Goal: Information Seeking & Learning: Check status

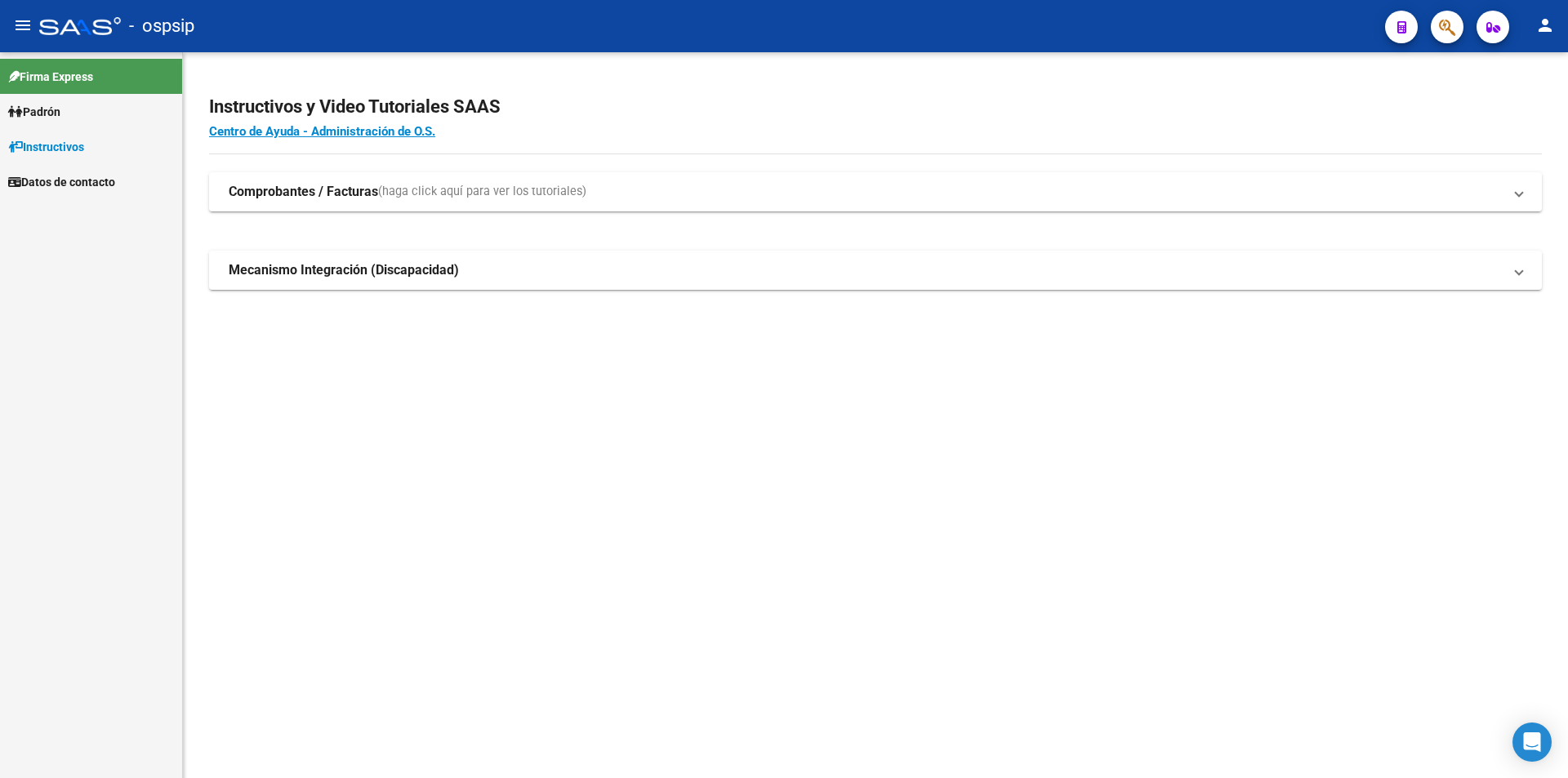
click at [55, 141] on span "Instructivos" at bounding box center [45, 147] width 76 height 18
click at [45, 113] on span "Padrón" at bounding box center [34, 111] width 52 height 18
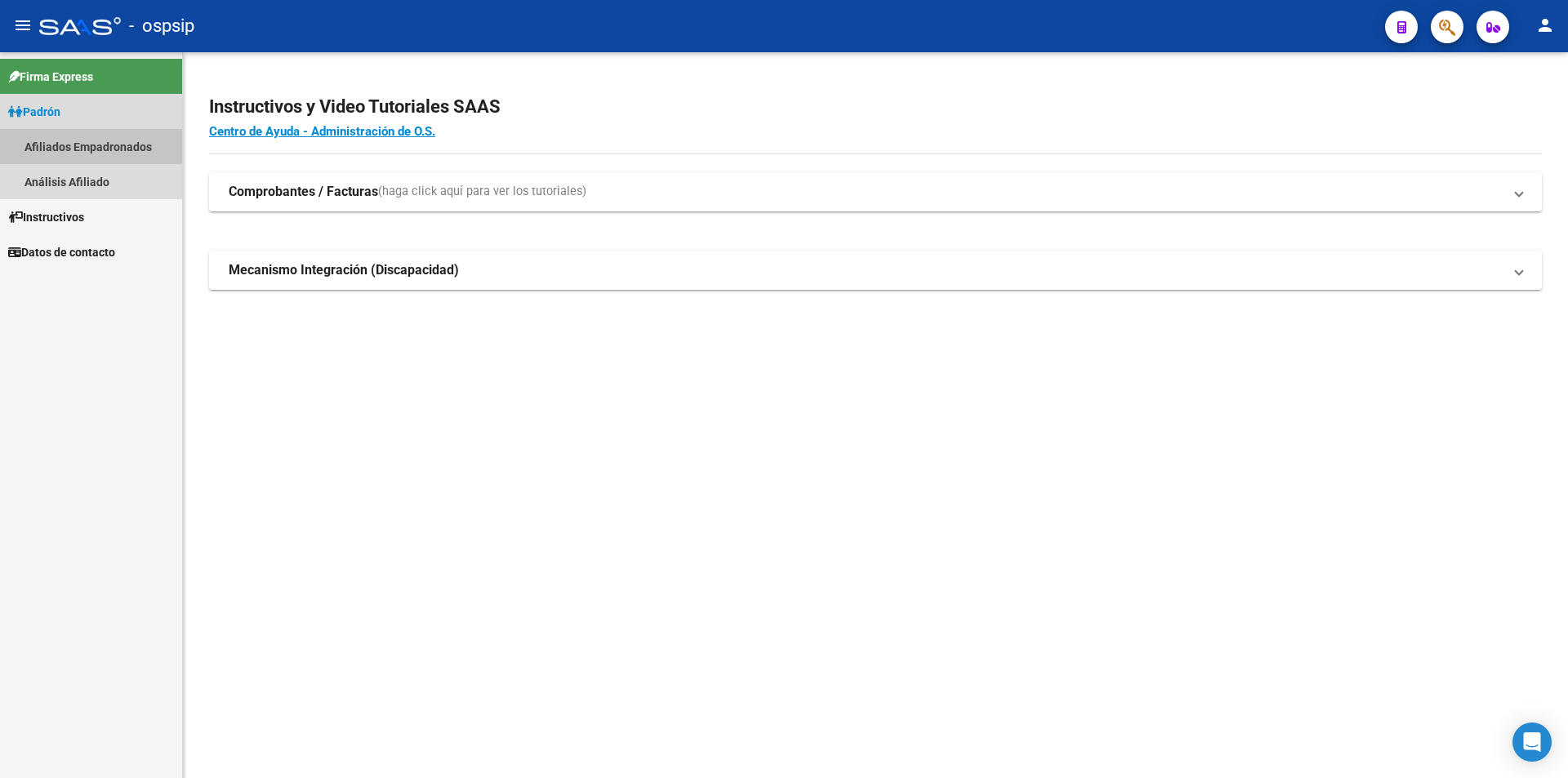
click at [57, 141] on link "Afiliados Empadronados" at bounding box center [91, 146] width 182 height 35
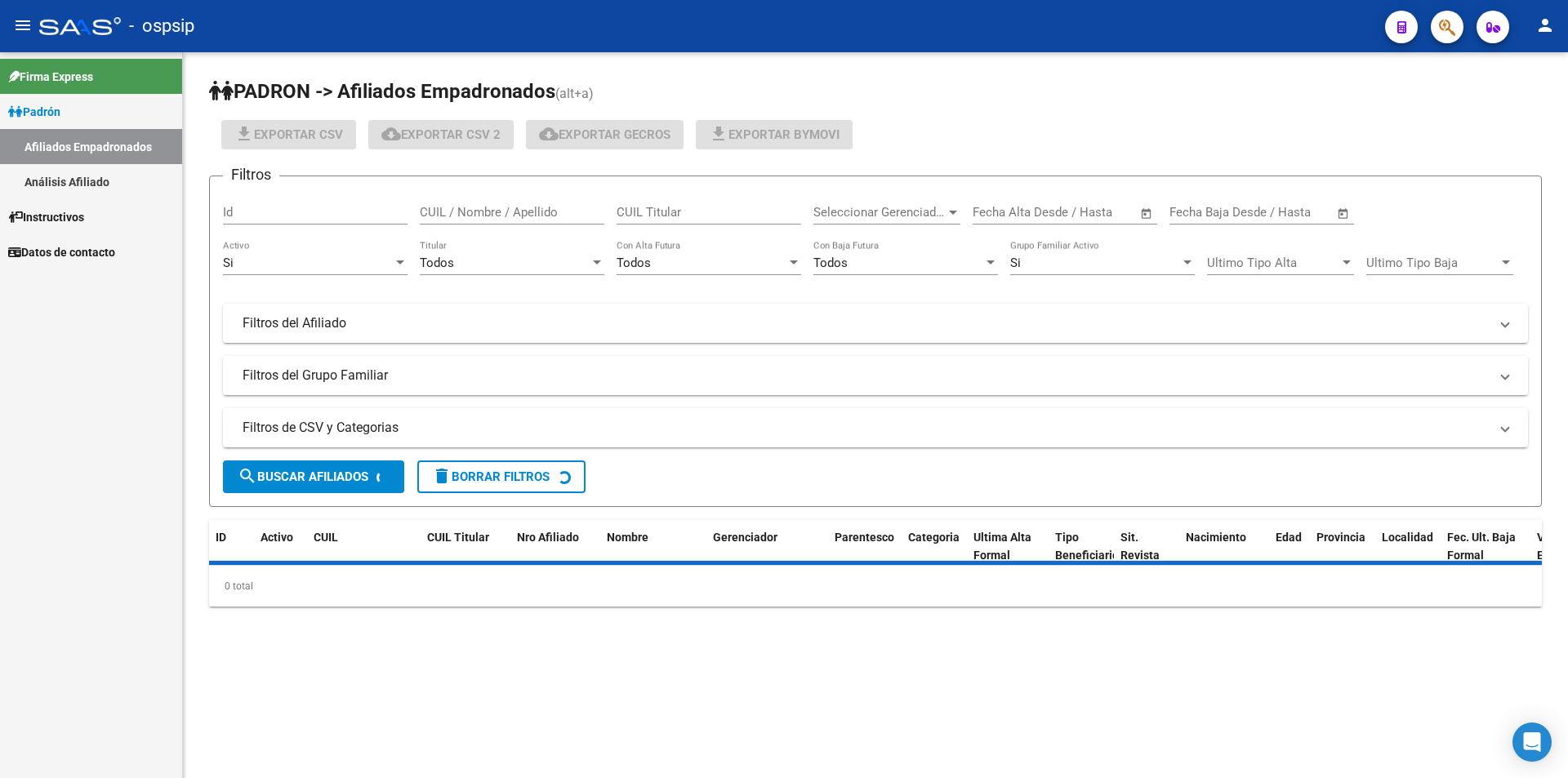
click at [67, 171] on link "Análisis Afiliado" at bounding box center [91, 182] width 182 height 35
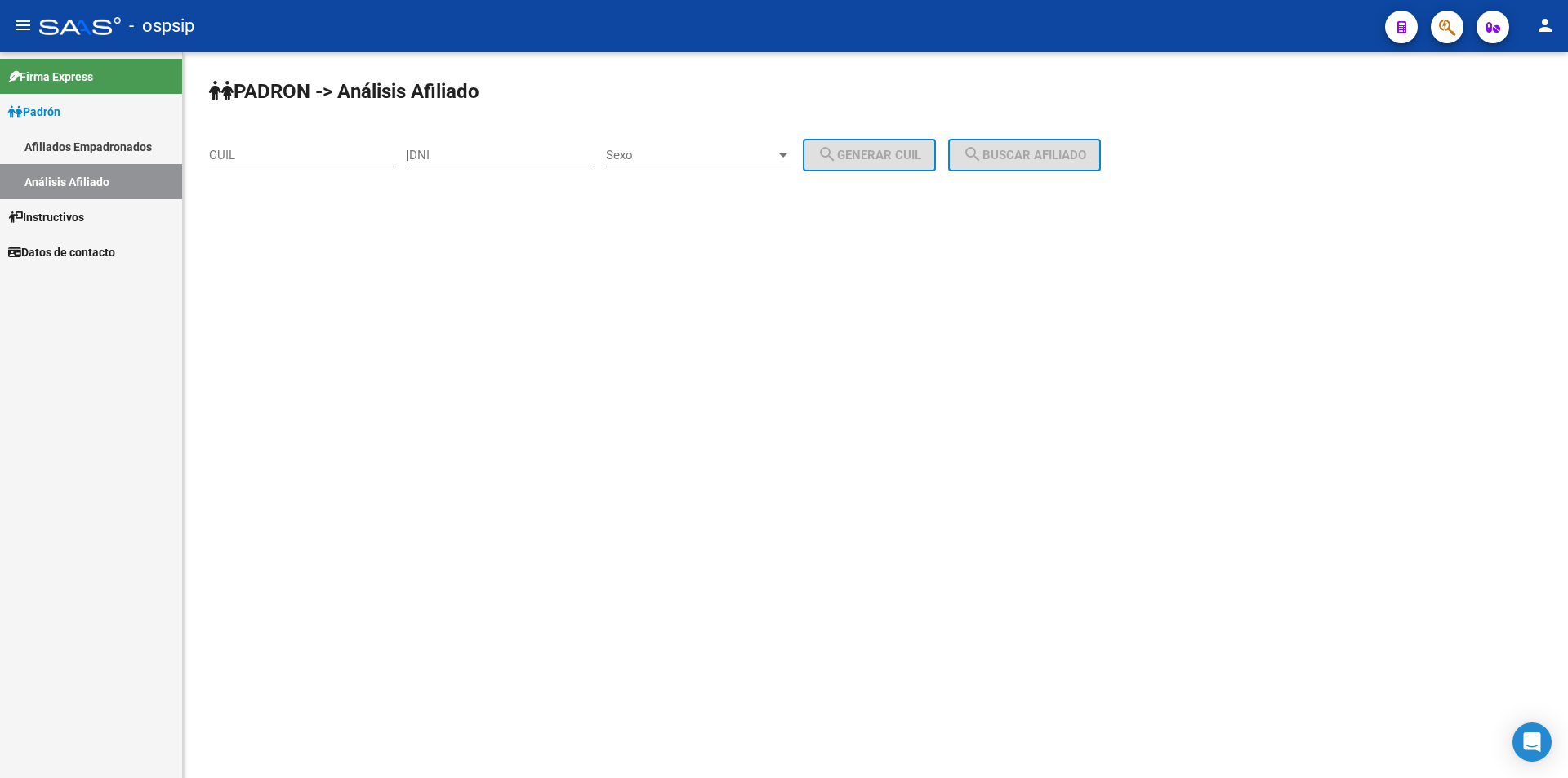
click at [266, 159] on input "CUIL" at bounding box center [301, 155] width 185 height 14
paste input "20-45042313-1"
type input "20-45042313-1"
click at [1072, 154] on span "search Buscar afiliado" at bounding box center [1025, 155] width 124 height 14
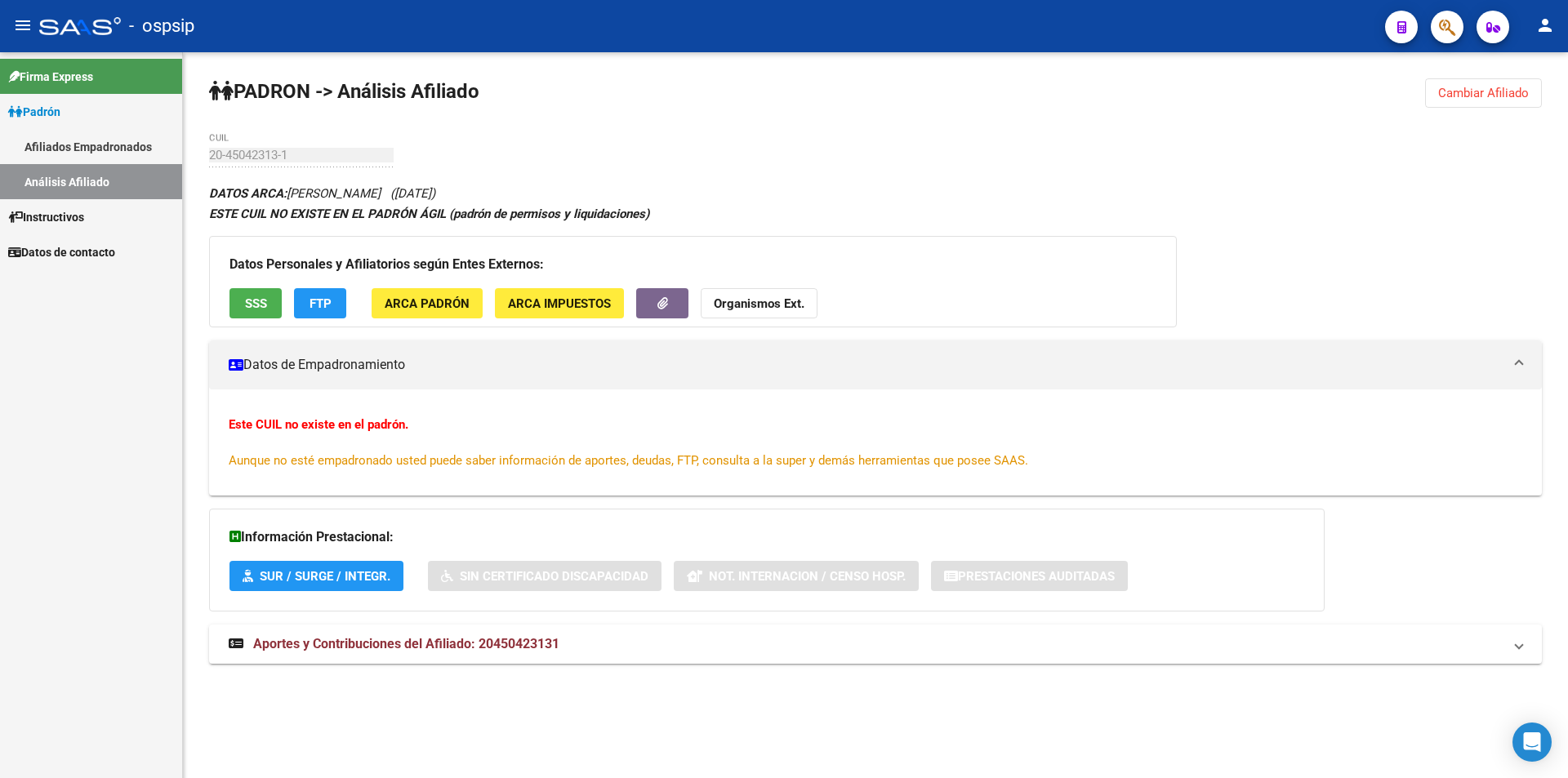
click at [245, 278] on div "Datos Personales y Afiliatorios según Entes Externos: SSS FTP ARCA Padrón ARCA …" at bounding box center [692, 281] width 968 height 92
click at [270, 307] on button "SSS" at bounding box center [255, 303] width 52 height 30
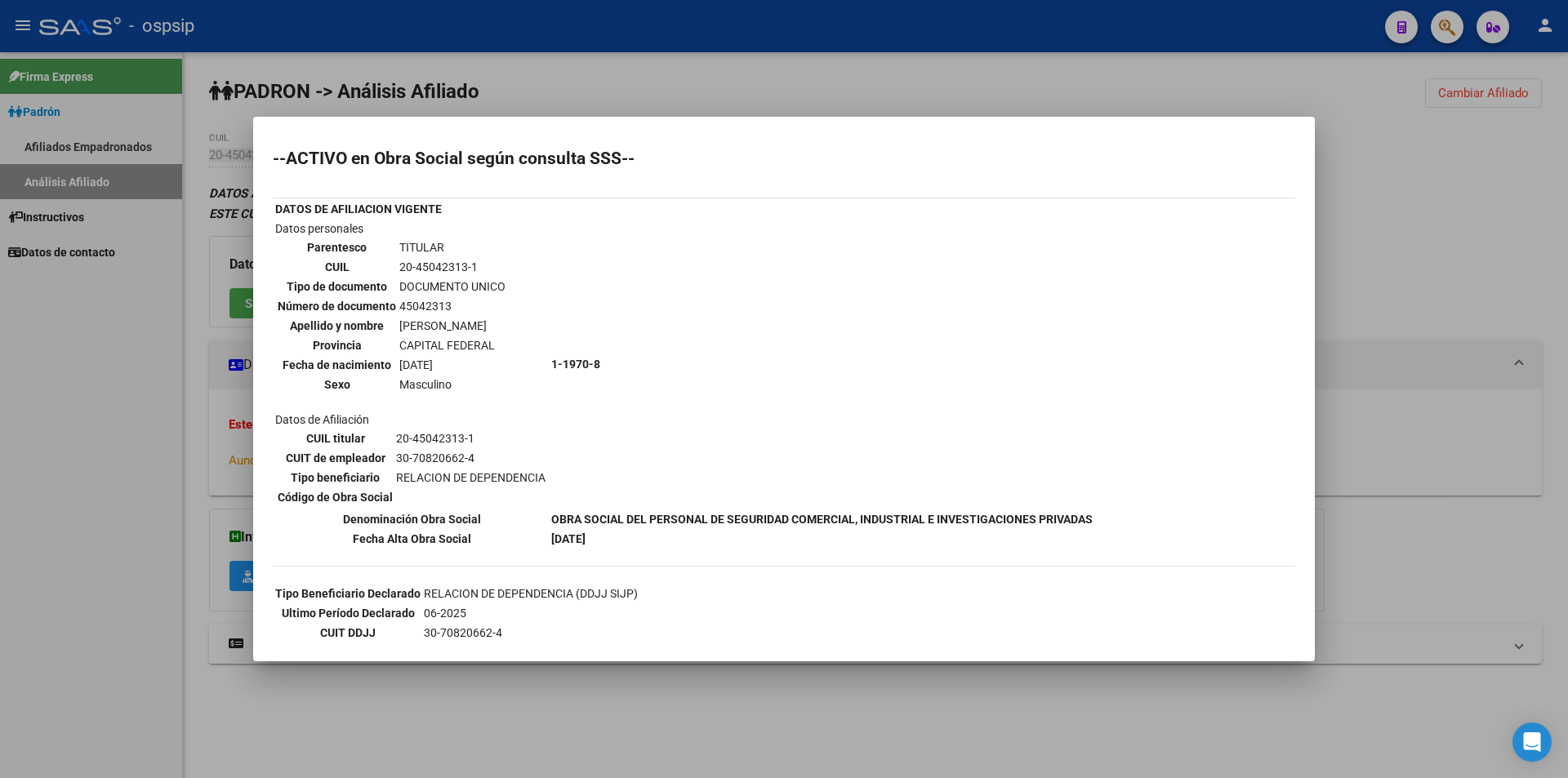
drag, startPoint x: 624, startPoint y: 48, endPoint x: 620, endPoint y: 5, distance: 43.2
click at [624, 49] on div at bounding box center [784, 389] width 1568 height 778
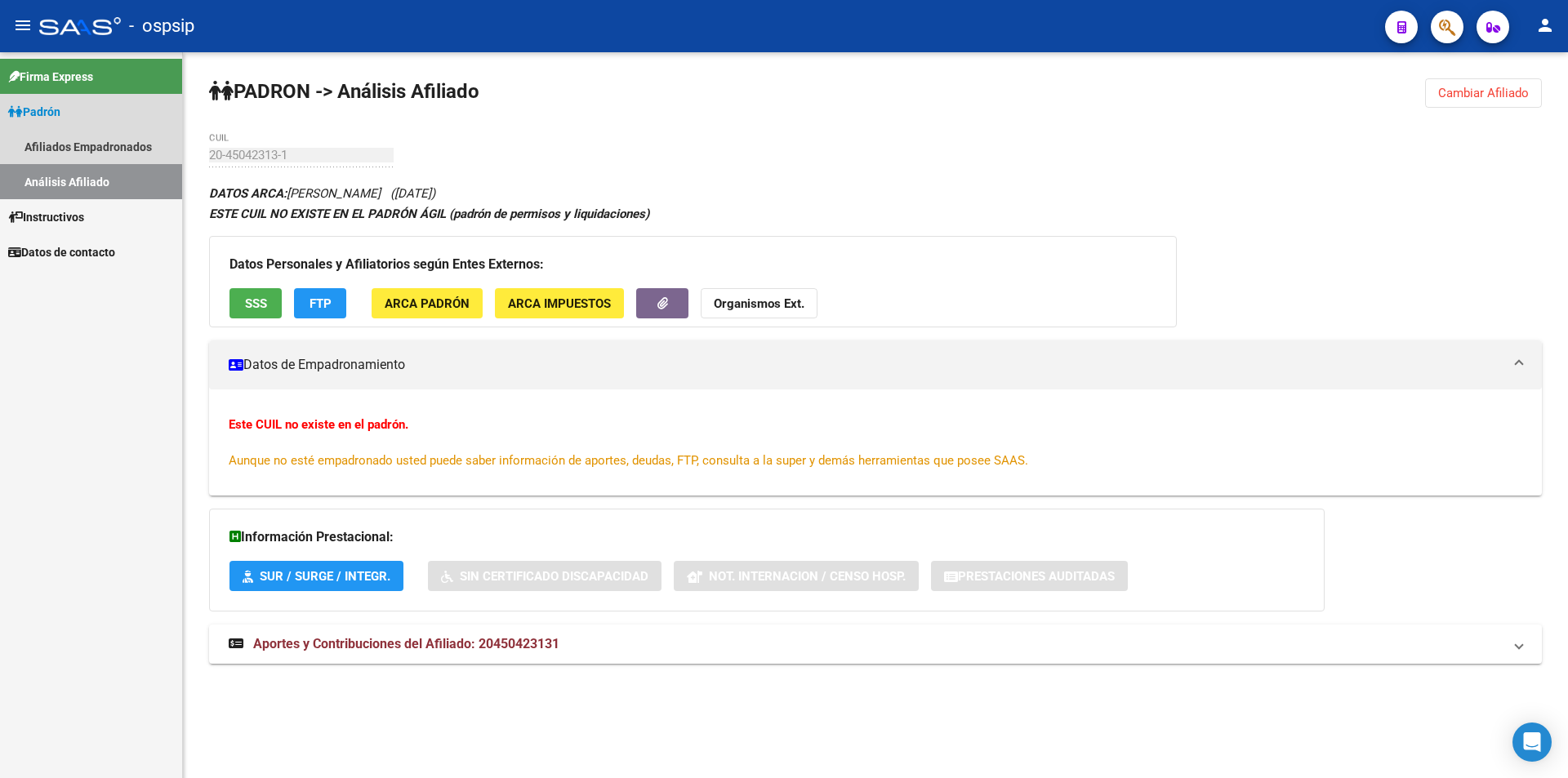
click at [57, 182] on link "Análisis Afiliado" at bounding box center [91, 182] width 182 height 35
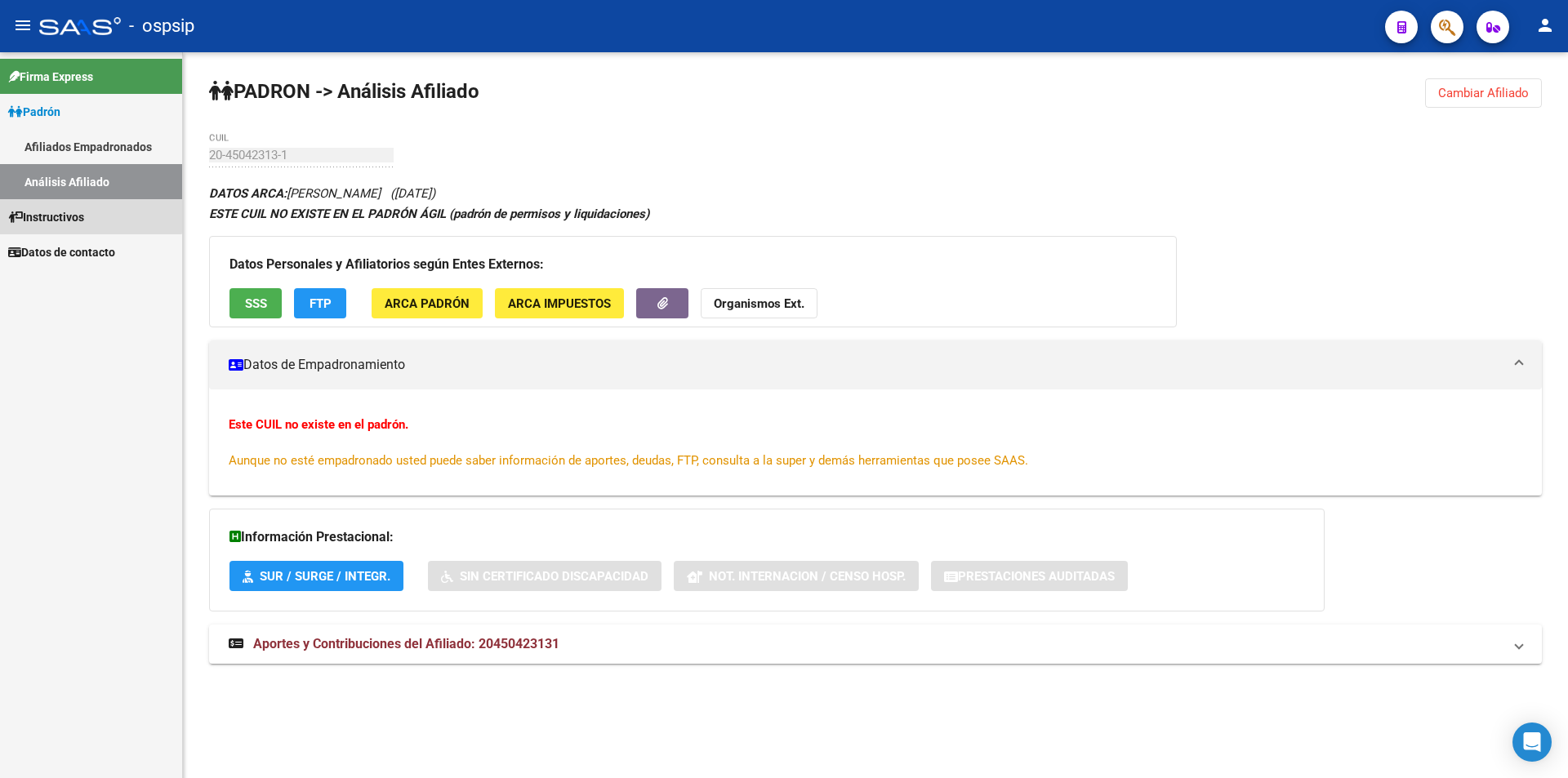
click at [72, 214] on span "Instructivos" at bounding box center [45, 216] width 76 height 18
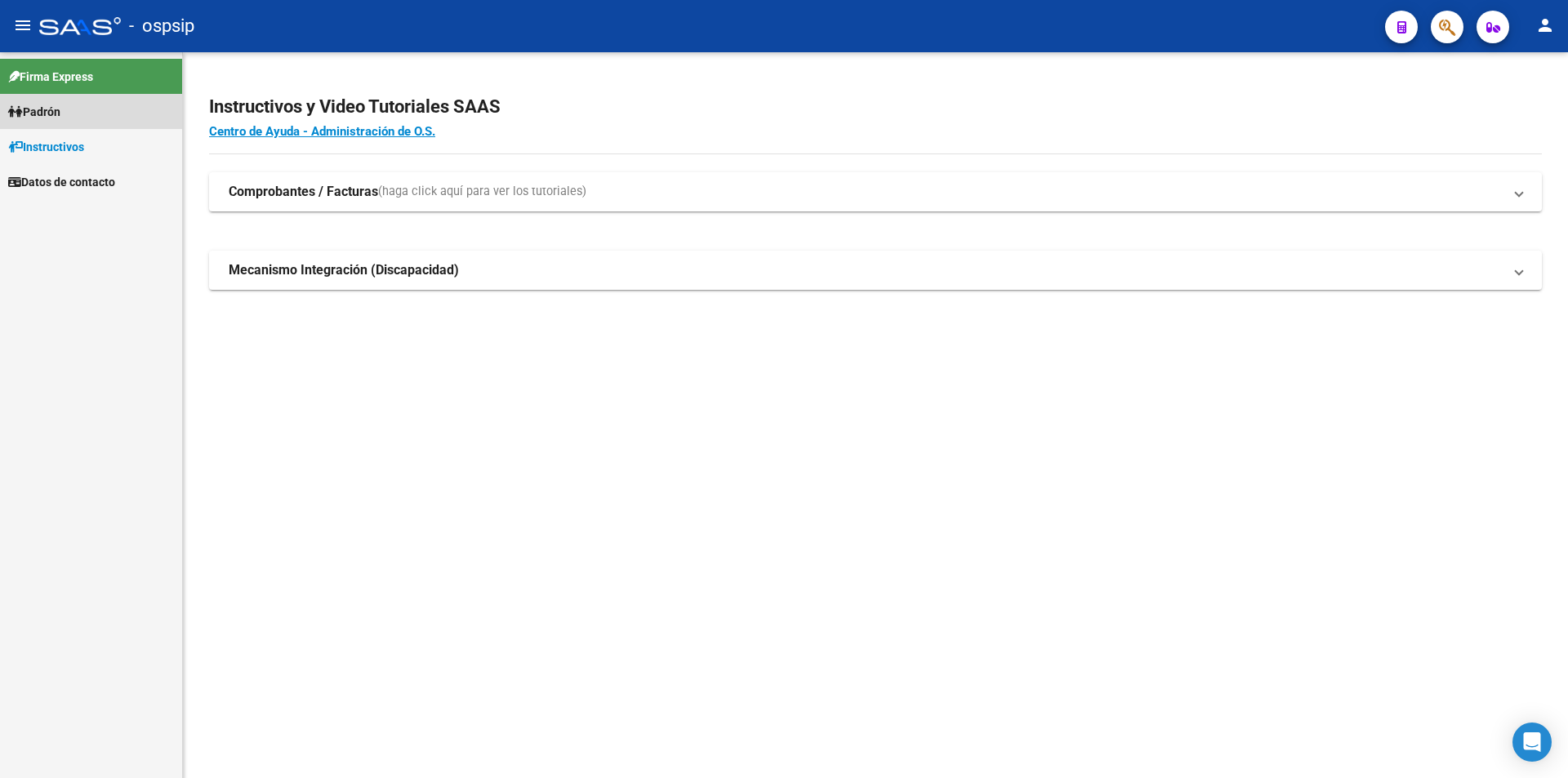
click at [65, 158] on mat-nav-list "Firma Express [PERSON_NAME] Afiliados Empadronados Análisis Afiliado Instructiv…" at bounding box center [91, 126] width 182 height 147
click at [71, 102] on link "Padrón" at bounding box center [91, 111] width 182 height 35
click at [57, 174] on link "Análisis Afiliado" at bounding box center [91, 182] width 182 height 35
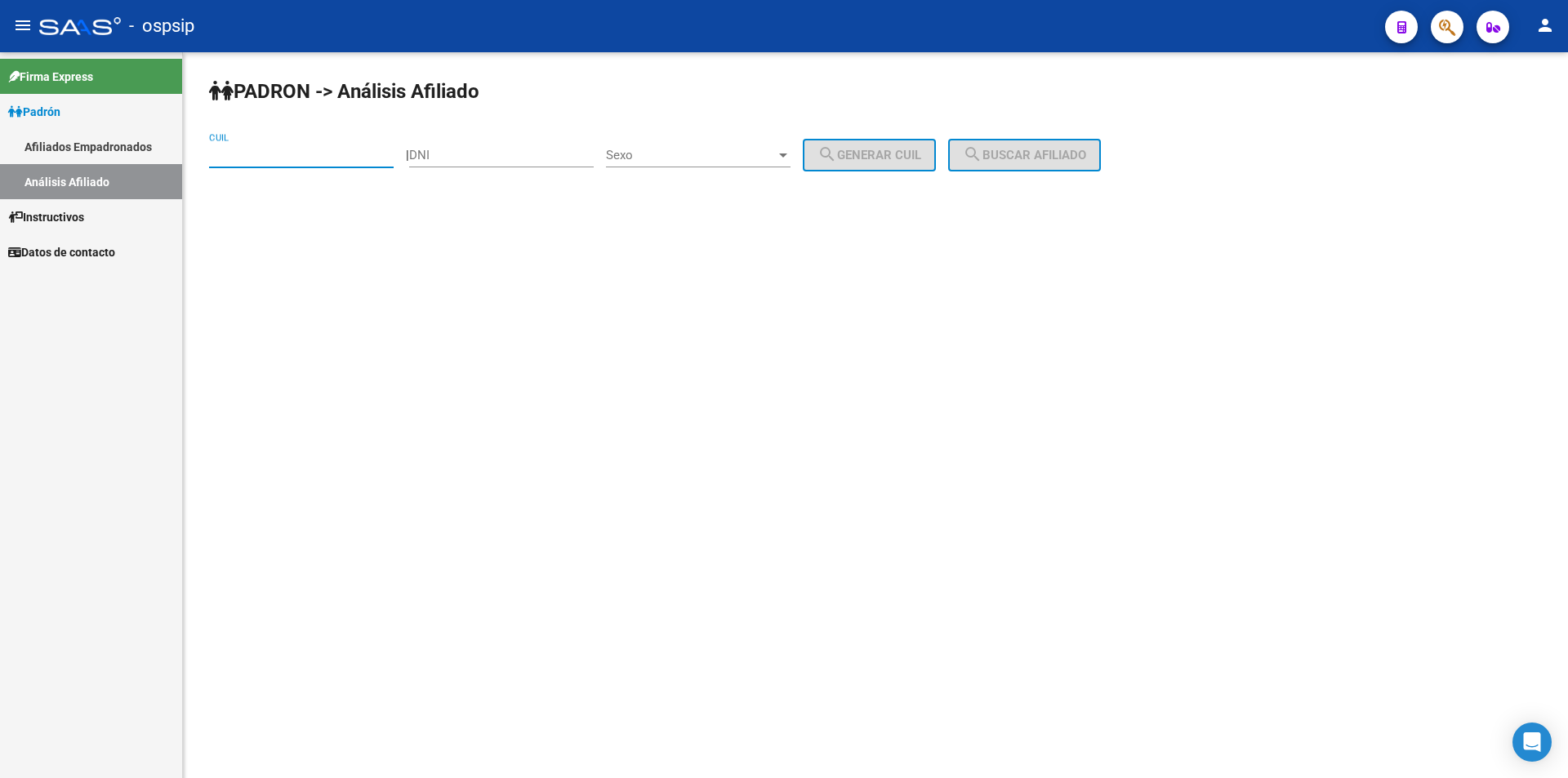
click at [234, 148] on input "CUIL" at bounding box center [301, 155] width 185 height 14
paste input "20-45520723-2"
type input "20-45520723-2"
click at [978, 157] on button "search Buscar afiliado" at bounding box center [1025, 156] width 153 height 33
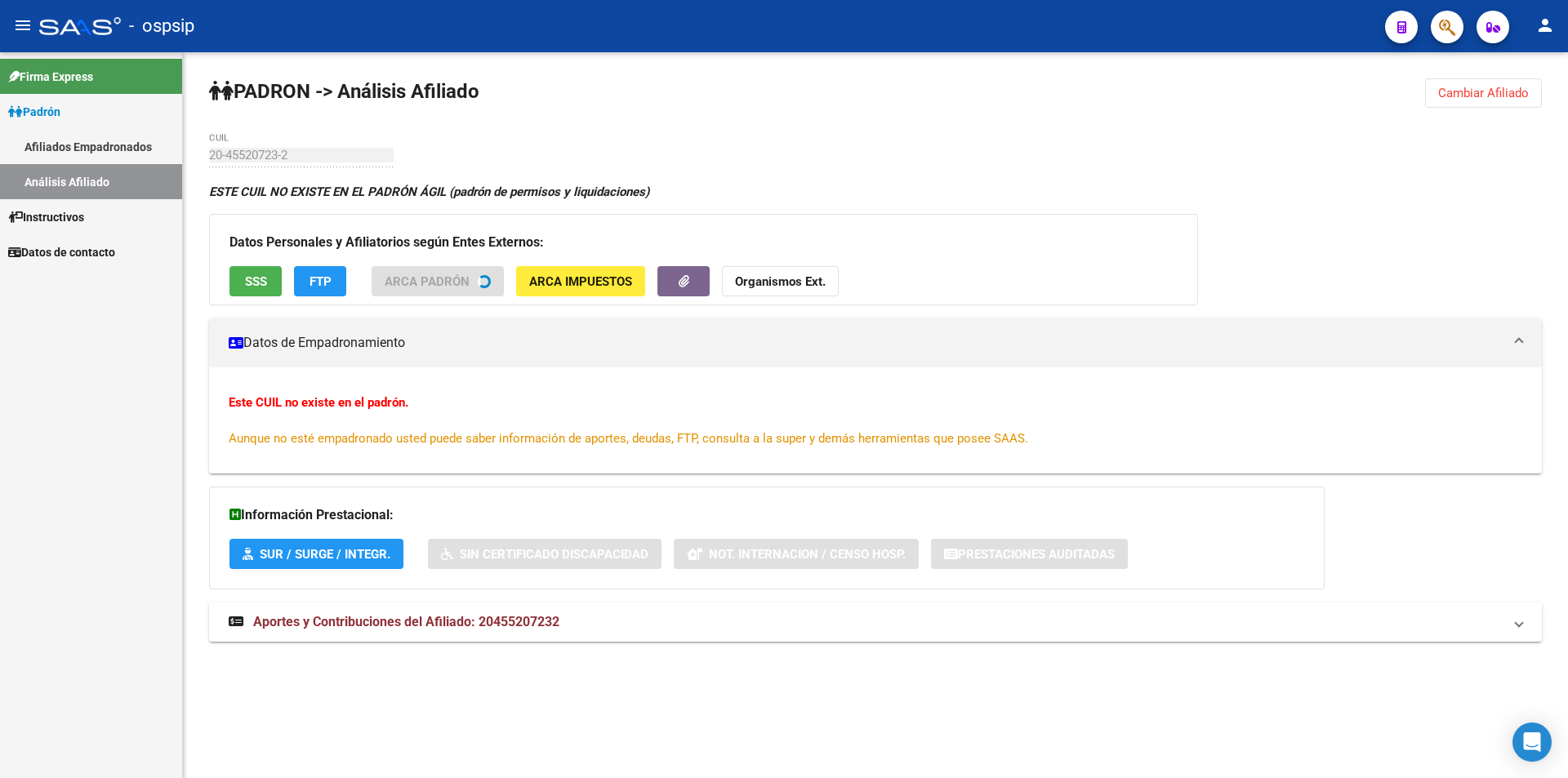
click at [260, 284] on span "SSS" at bounding box center [255, 281] width 22 height 14
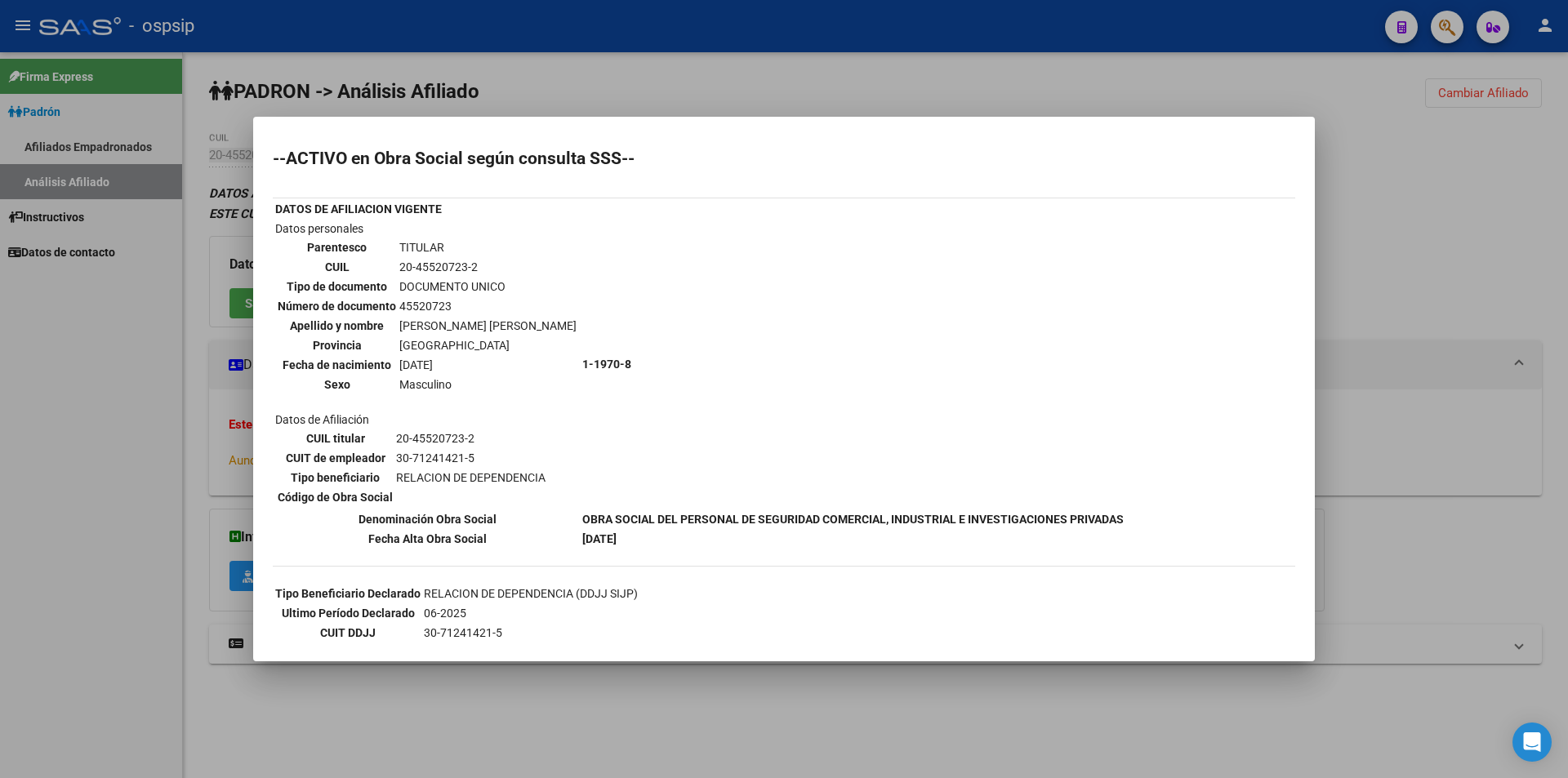
click at [450, 61] on div at bounding box center [784, 389] width 1568 height 778
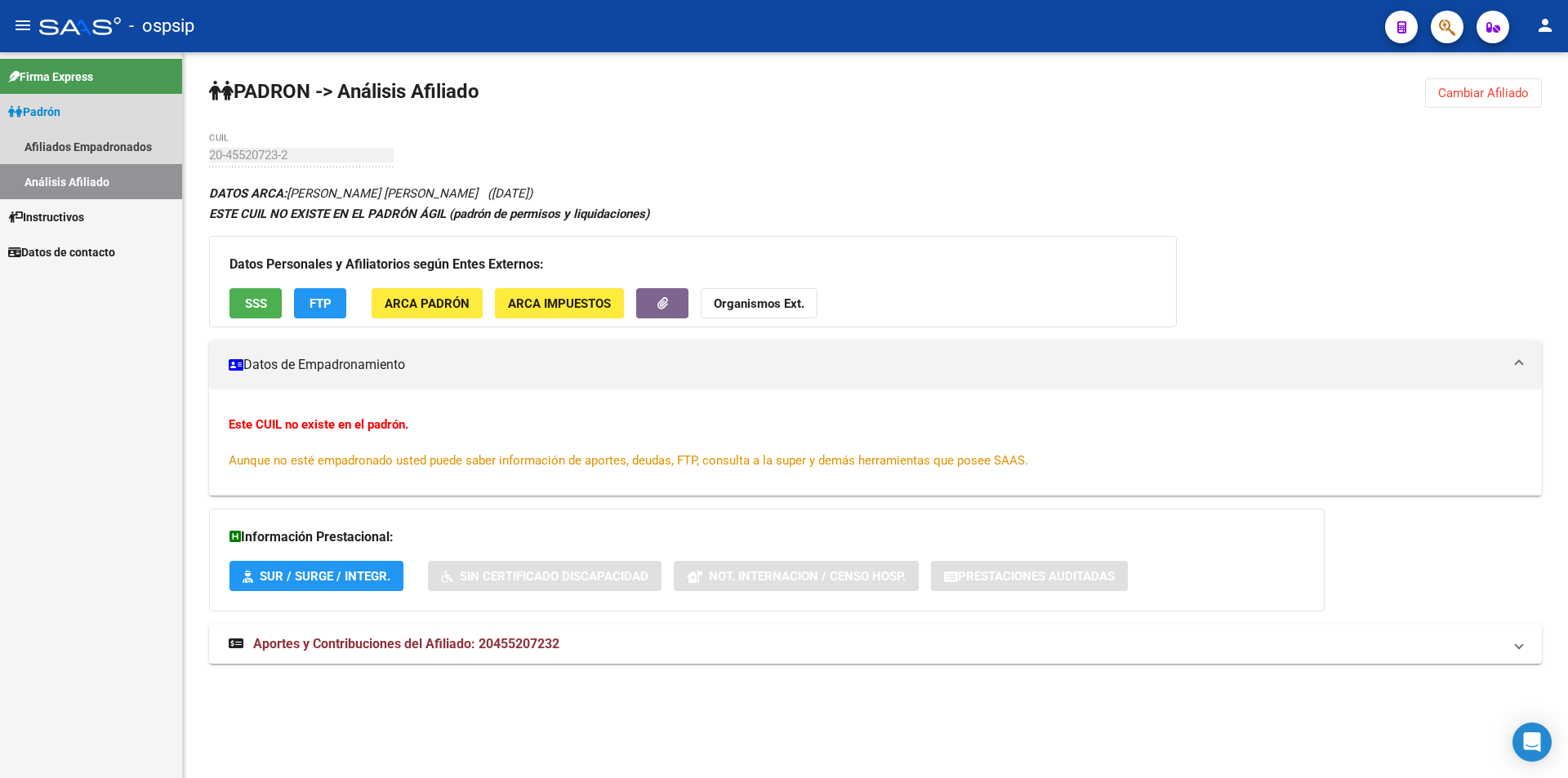
click at [73, 187] on link "Análisis Afiliado" at bounding box center [91, 182] width 182 height 35
click at [93, 147] on link "Afiliados Empadronados" at bounding box center [91, 146] width 182 height 35
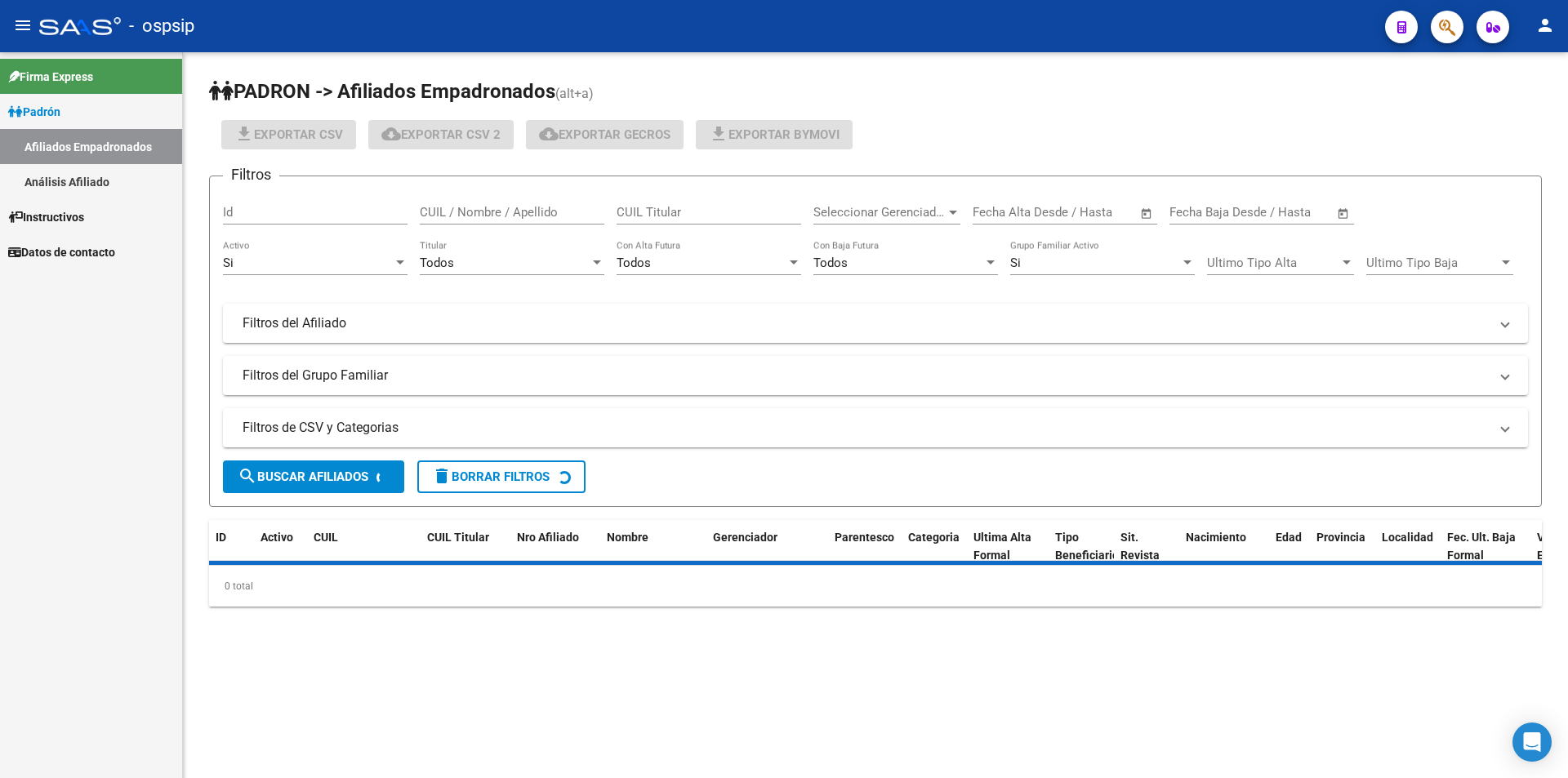
click at [93, 161] on link "Afiliados Empadronados" at bounding box center [91, 146] width 182 height 35
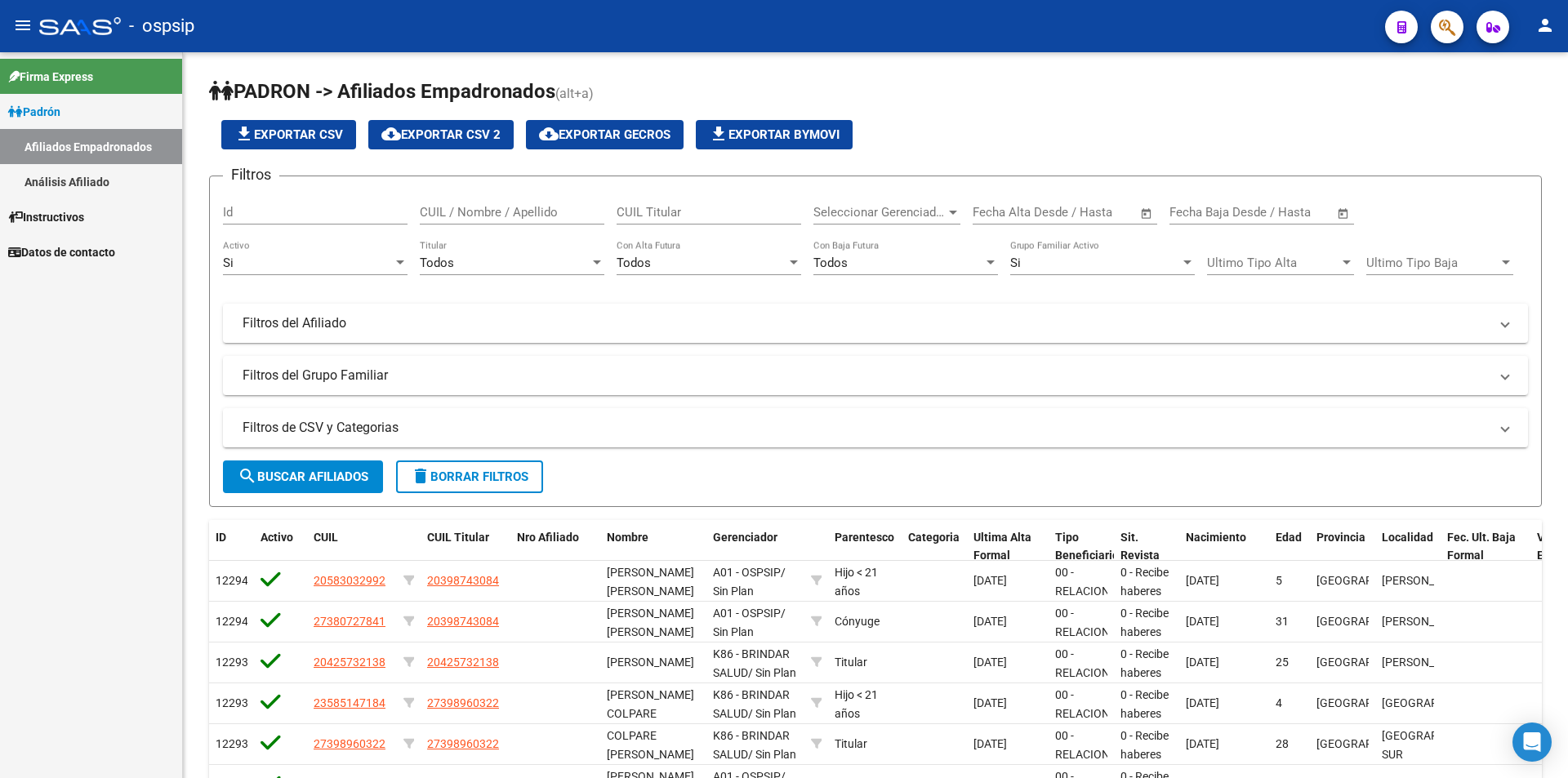
click at [93, 171] on link "Análisis Afiliado" at bounding box center [91, 182] width 182 height 35
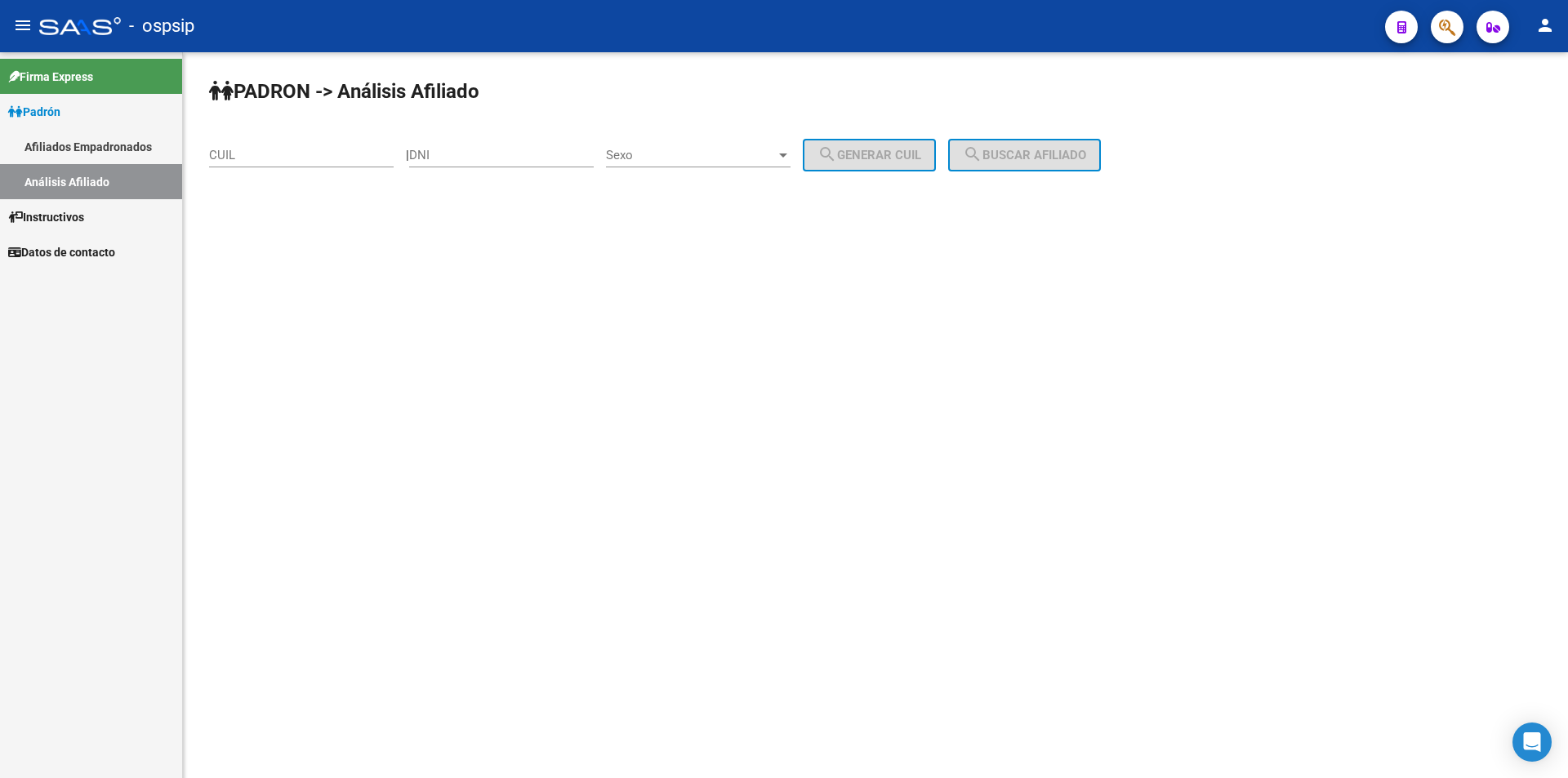
click at [248, 159] on input "CUIL" at bounding box center [301, 155] width 185 height 14
paste input "20-39692837-0"
type input "20-39692837-0"
click at [970, 160] on button "search Buscar afiliado" at bounding box center [1025, 156] width 153 height 33
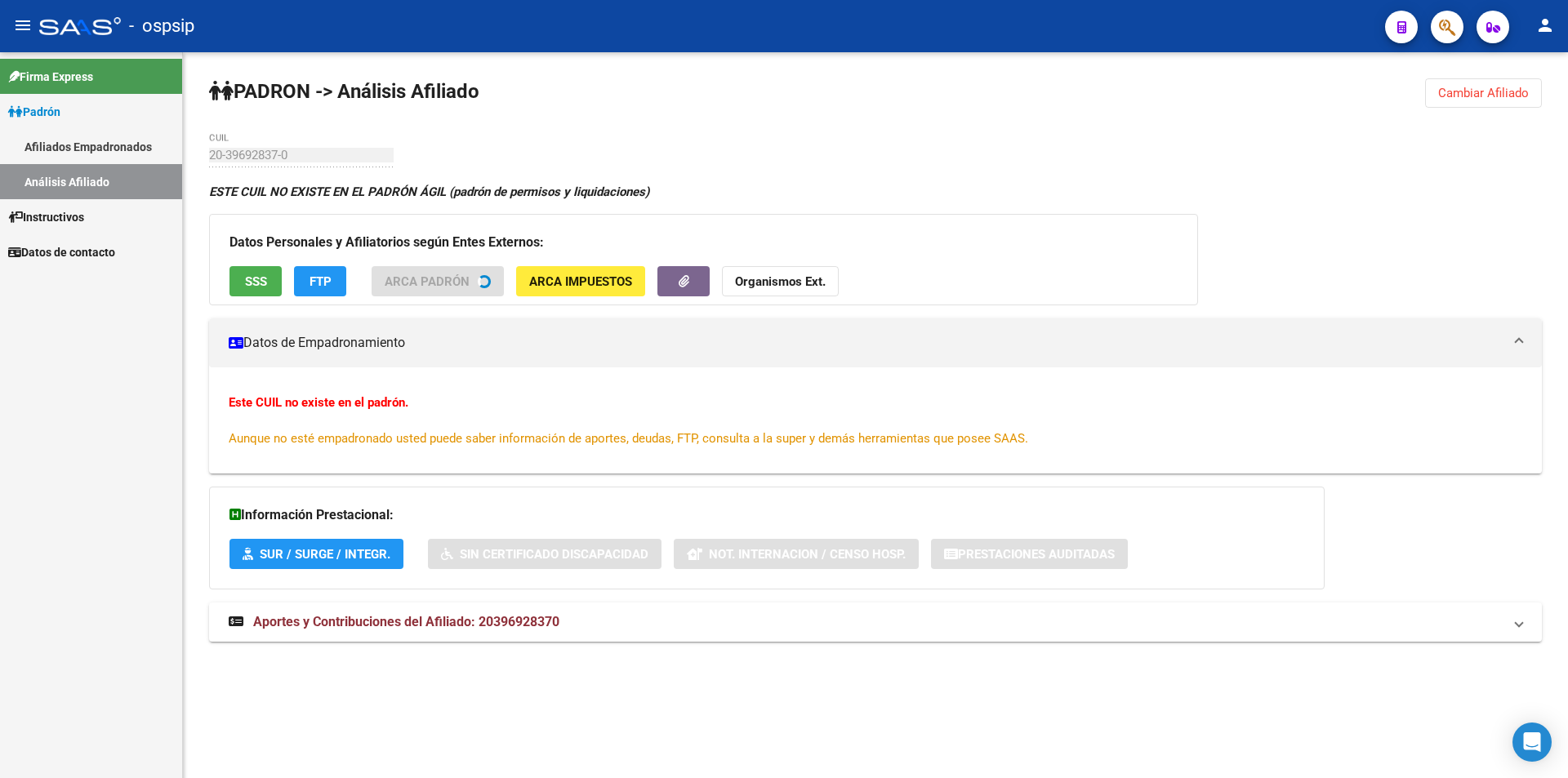
click at [269, 247] on h3 "Datos Personales y Afiliatorios según Entes Externos:" at bounding box center [703, 243] width 948 height 23
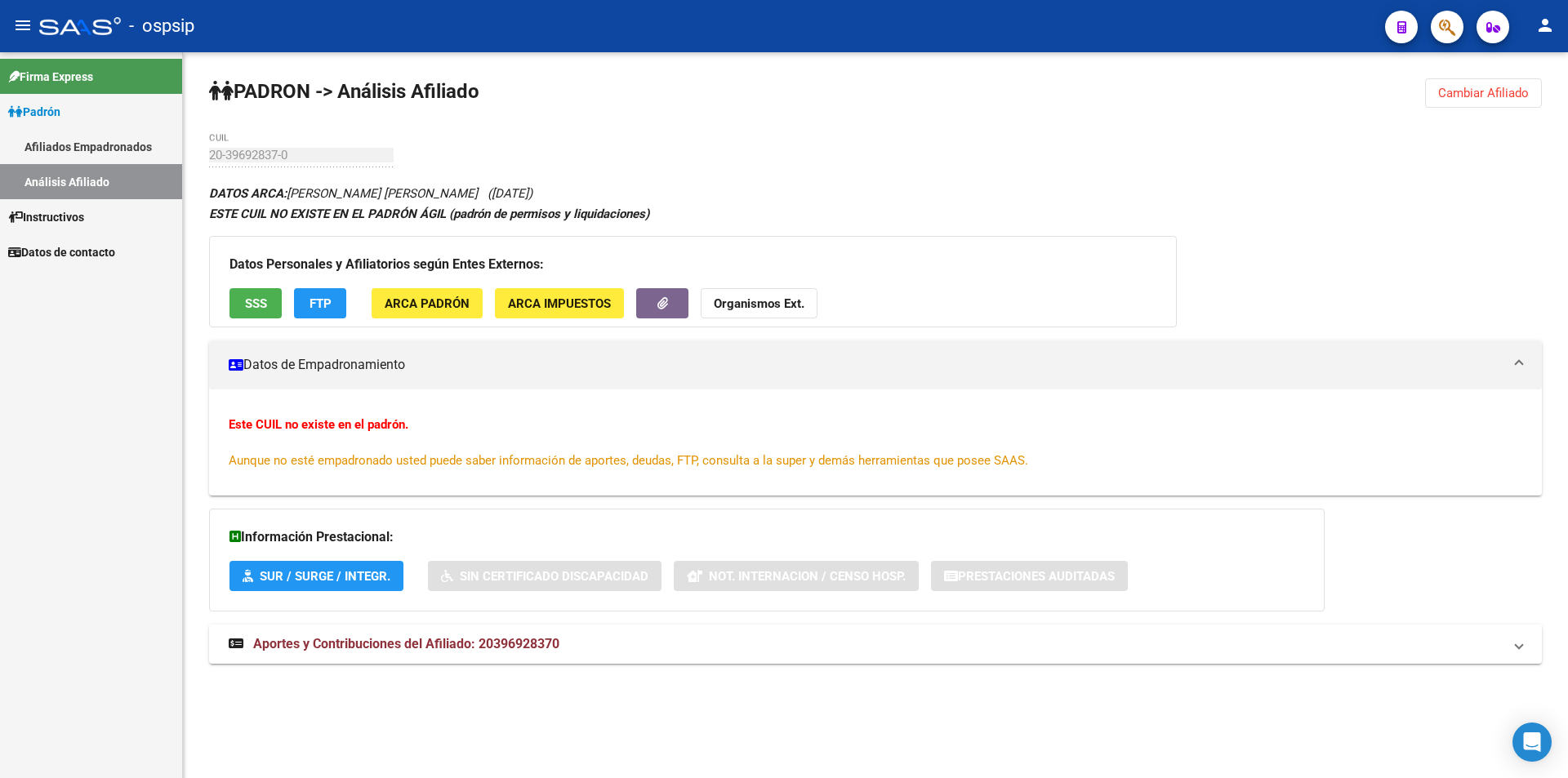
click at [261, 284] on div "Datos Personales y Afiliatorios según Entes Externos: SSS FTP ARCA Padrón ARCA …" at bounding box center [692, 281] width 968 height 92
click at [260, 303] on span "SSS" at bounding box center [255, 303] width 22 height 14
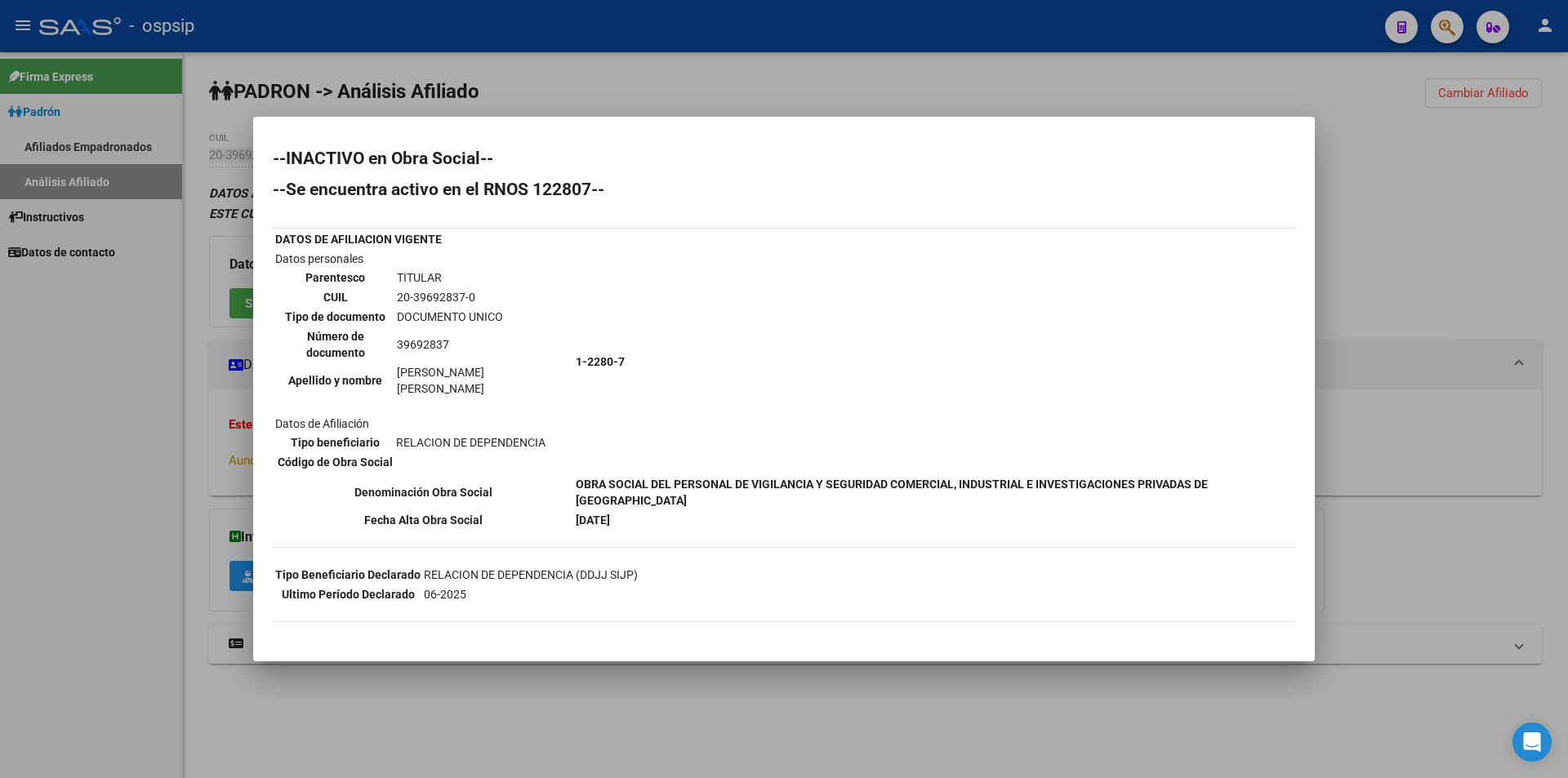
click at [191, 391] on div at bounding box center [784, 389] width 1568 height 778
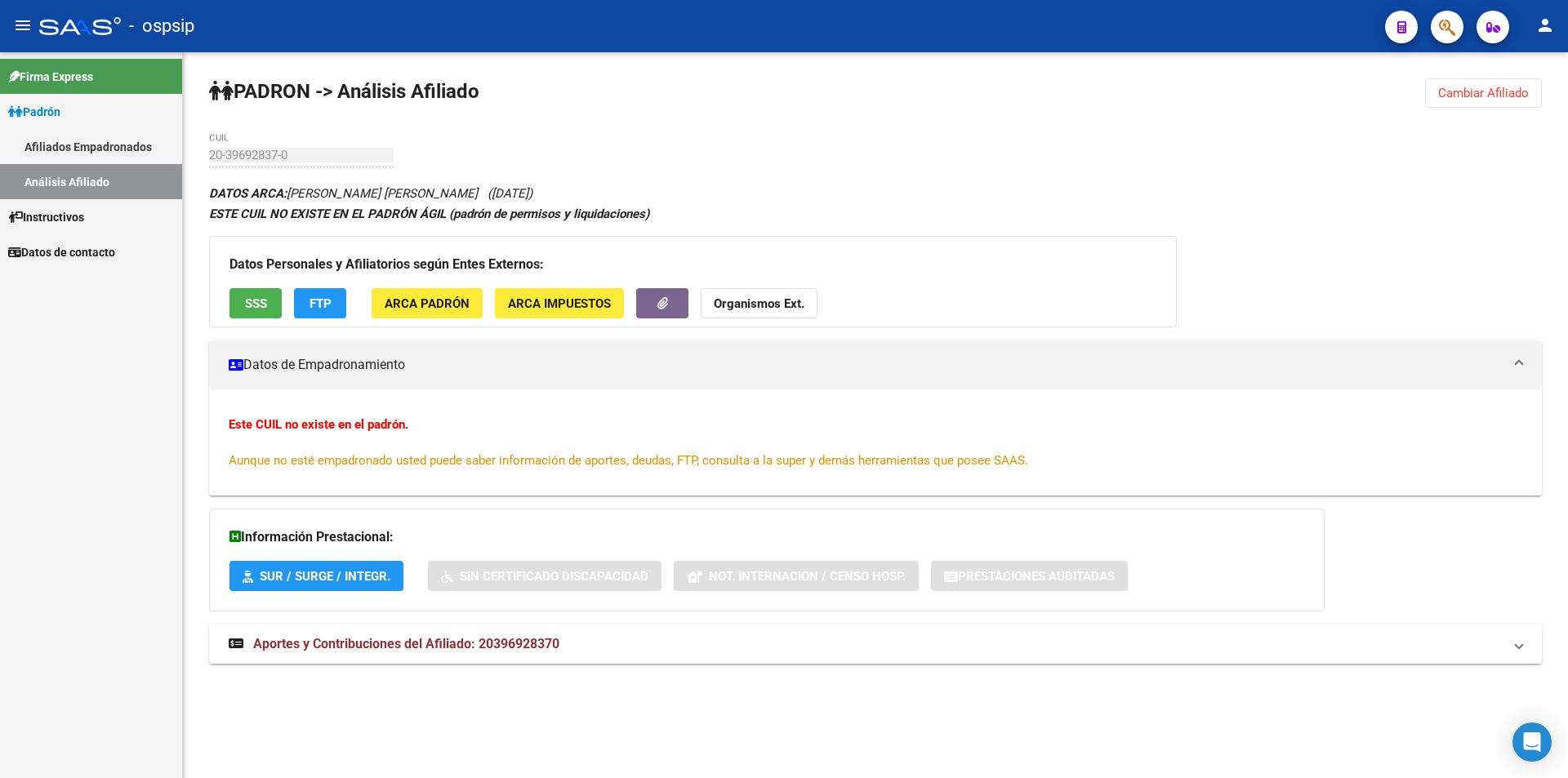
click at [249, 297] on span "SSS" at bounding box center [255, 303] width 22 height 14
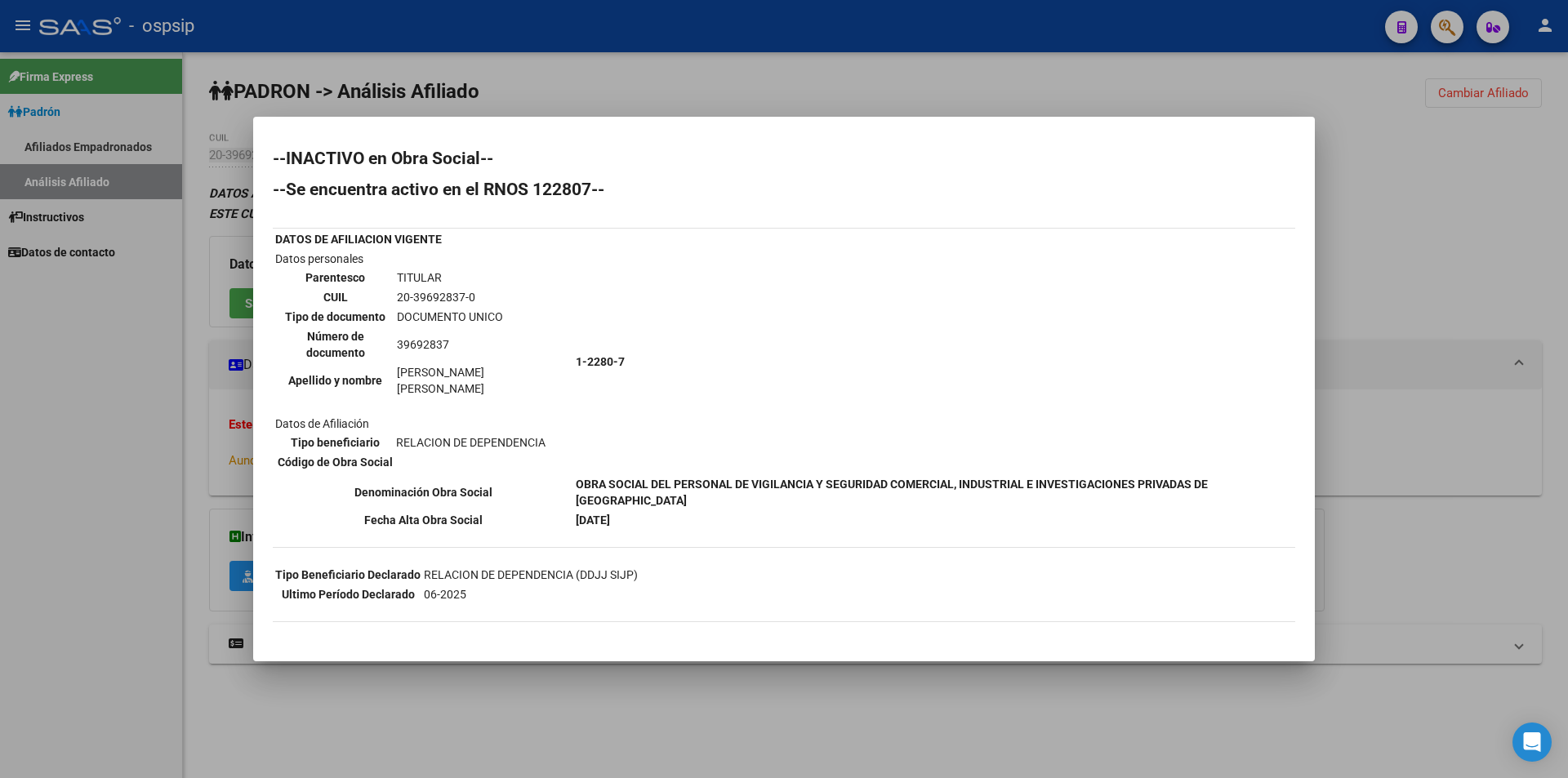
click at [102, 372] on div at bounding box center [784, 389] width 1568 height 778
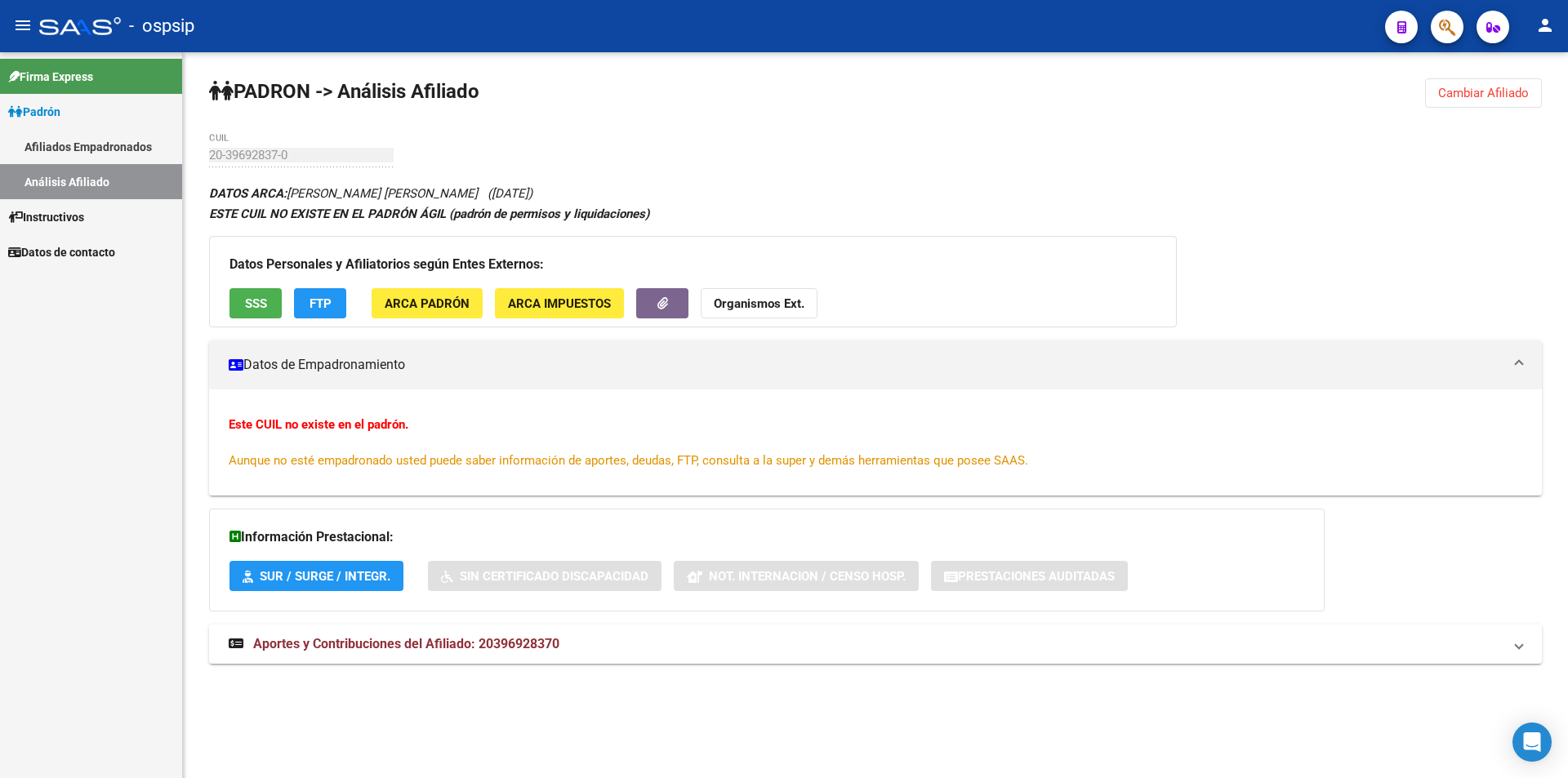
click at [69, 147] on link "Afiliados Empadronados" at bounding box center [91, 146] width 182 height 35
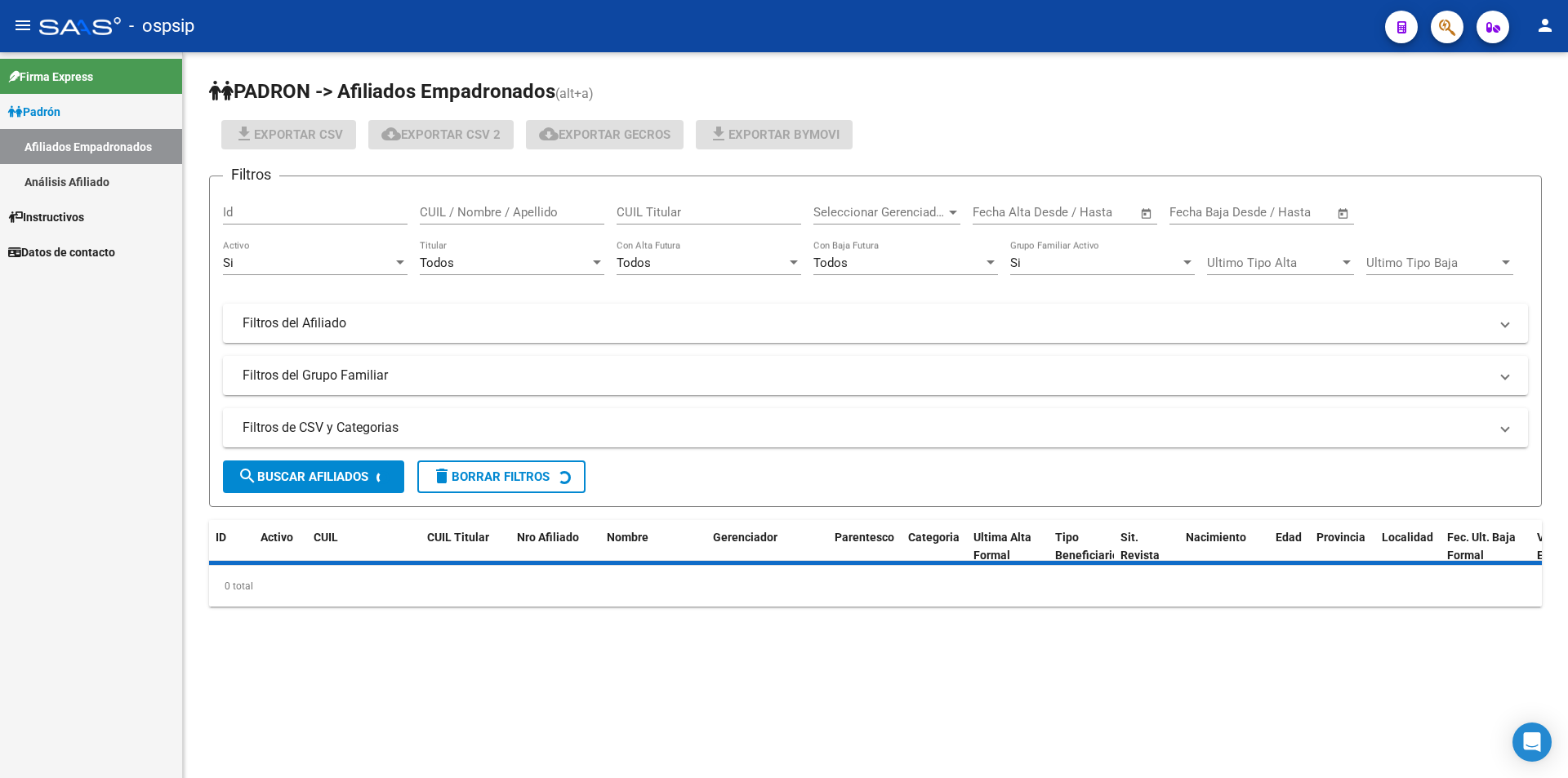
click at [70, 166] on link "Análisis Afiliado" at bounding box center [91, 182] width 182 height 35
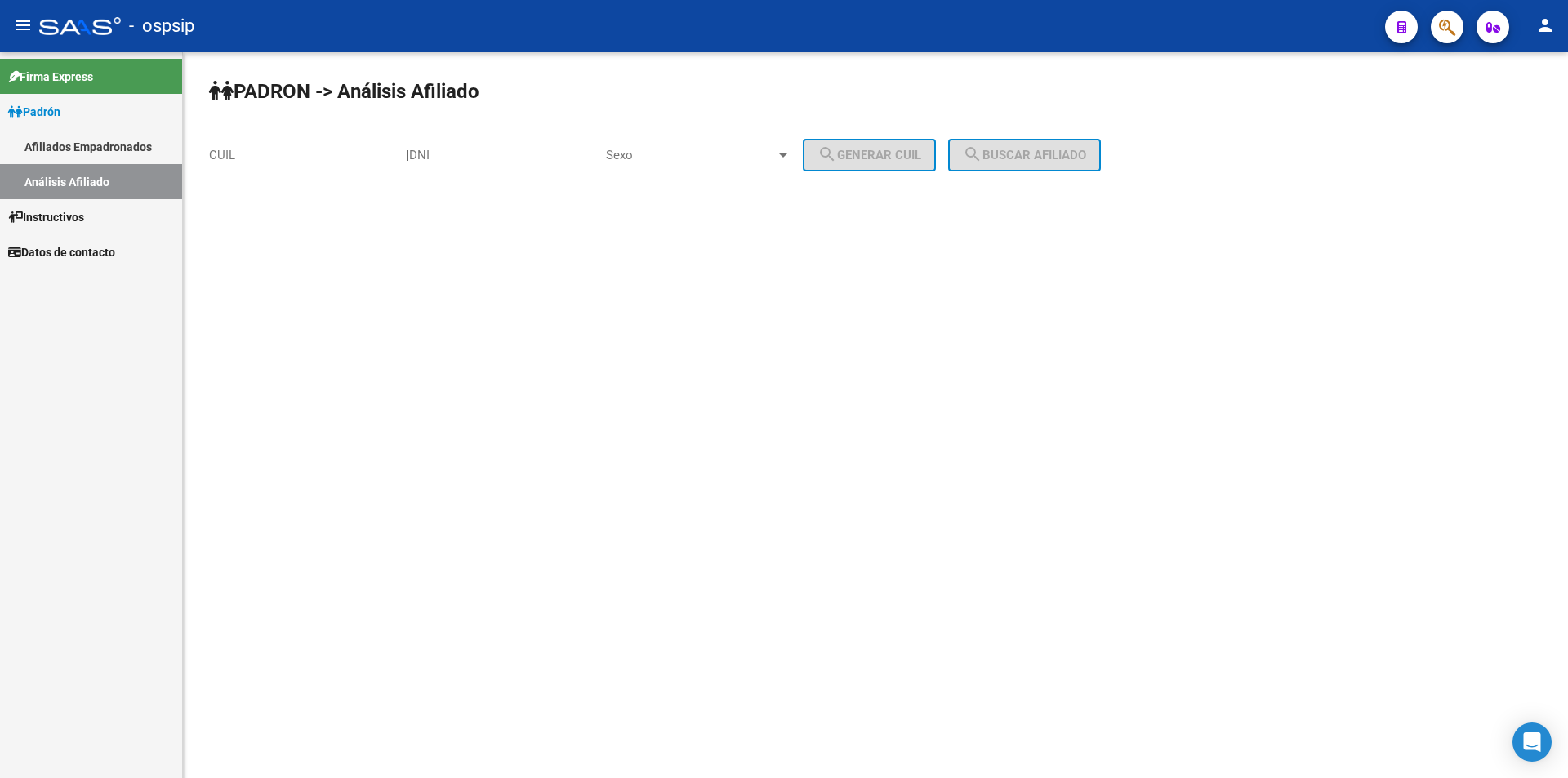
click at [535, 158] on input "DNI" at bounding box center [501, 155] width 185 height 14
paste input "41916876"
type input "41916876"
click at [670, 157] on span "Sexo" at bounding box center [691, 155] width 170 height 14
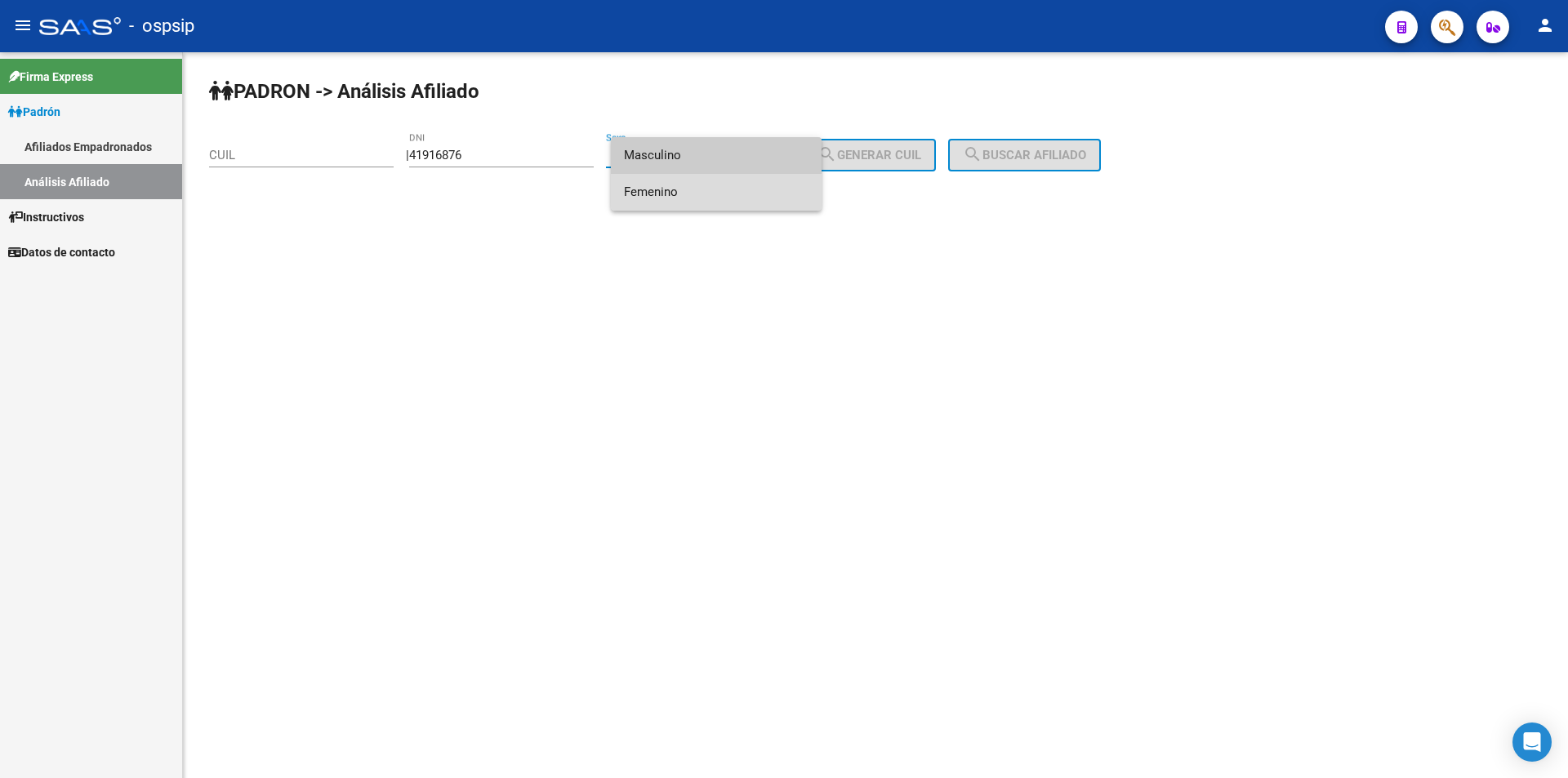
click at [674, 196] on span "Femenino" at bounding box center [715, 192] width 185 height 37
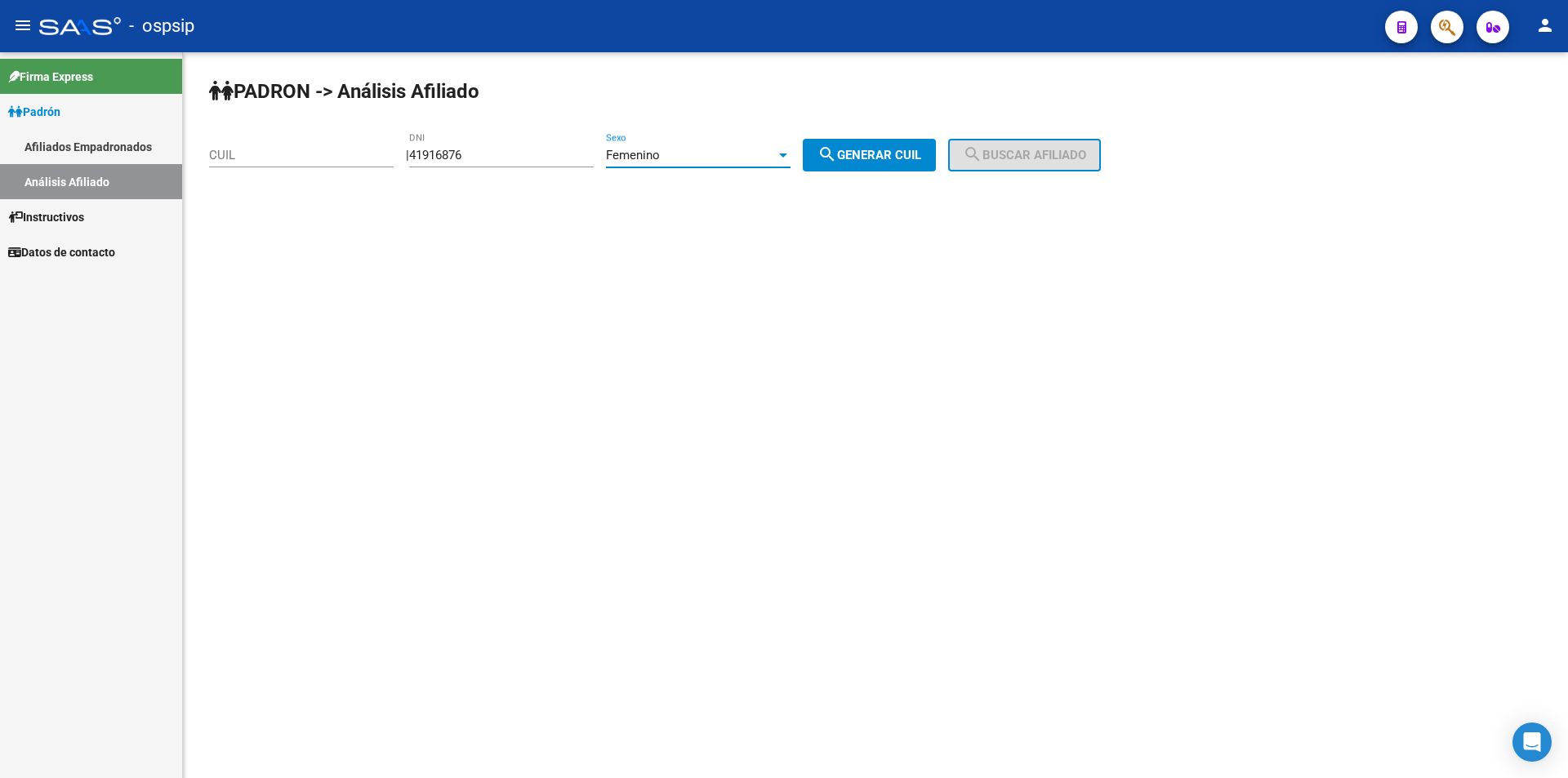
click at [701, 159] on div "Femenino" at bounding box center [691, 155] width 170 height 14
click at [746, 111] on span "Masculino" at bounding box center [715, 119] width 185 height 37
click at [837, 145] on mat-icon "search" at bounding box center [828, 155] width 19 height 19
type input "23-41916876-9"
click at [1021, 162] on button "search Buscar afiliado" at bounding box center [1025, 156] width 153 height 33
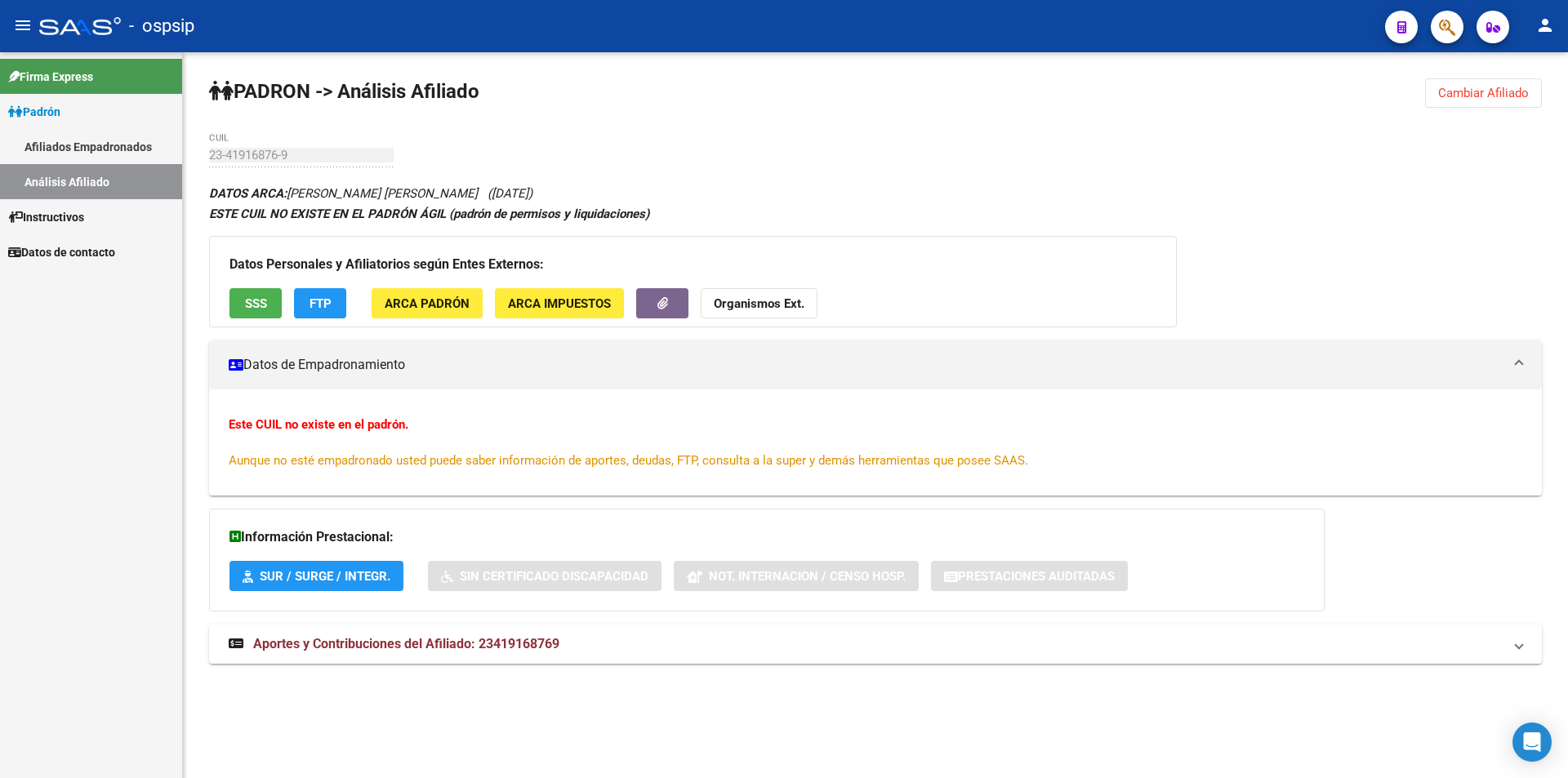
click at [247, 268] on h3 "Datos Personales y Afiliatorios según Entes Externos:" at bounding box center [692, 265] width 927 height 23
click at [276, 301] on button "SSS" at bounding box center [255, 303] width 52 height 30
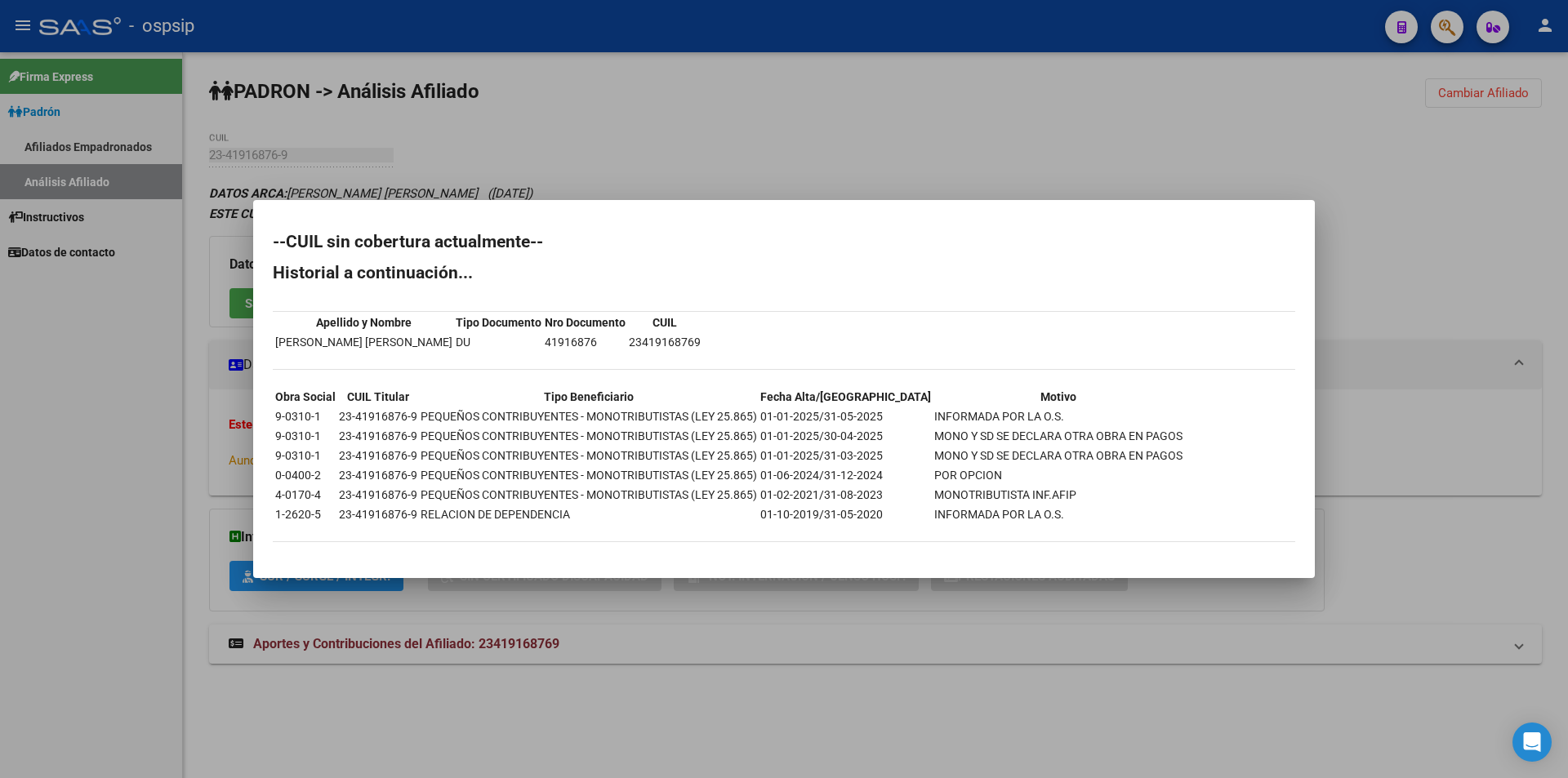
click at [727, 160] on div at bounding box center [784, 389] width 1568 height 778
